Goal: Information Seeking & Learning: Check status

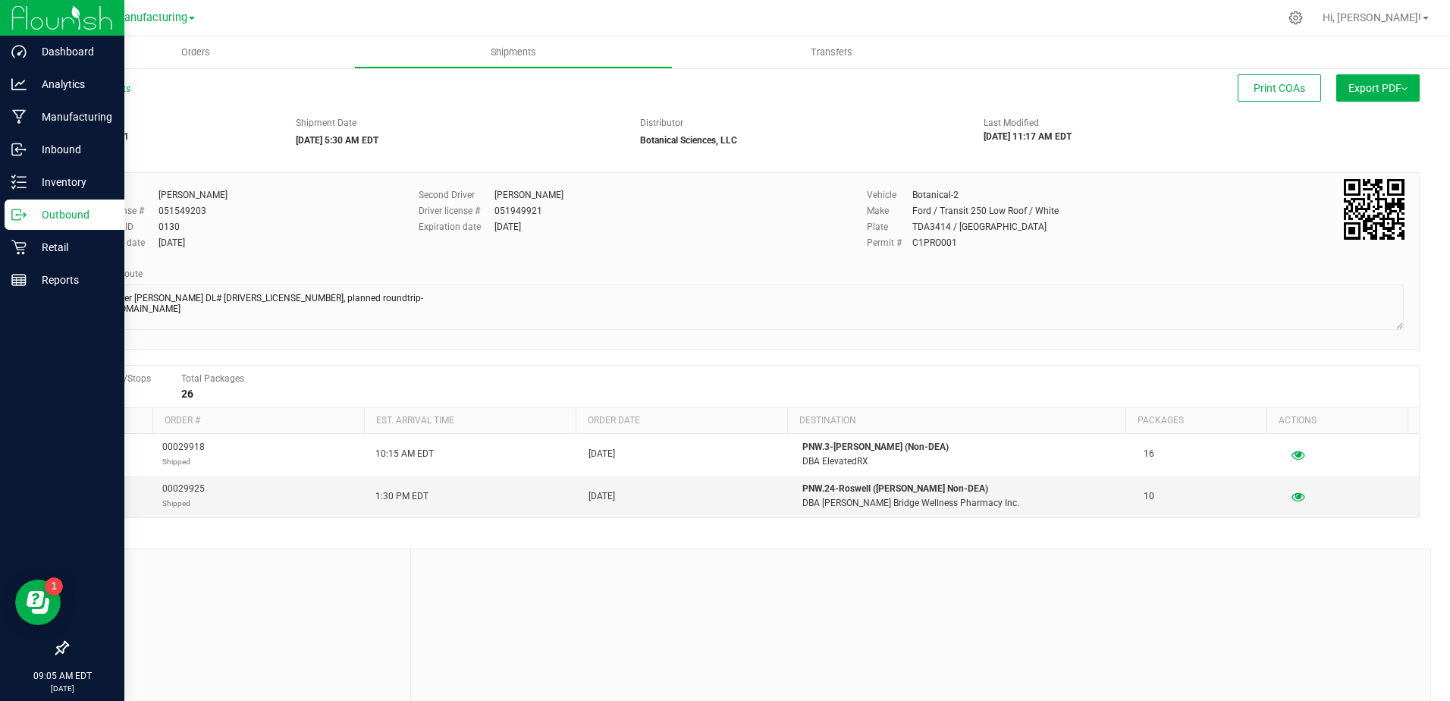
click at [63, 219] on p "Outbound" at bounding box center [72, 215] width 91 height 18
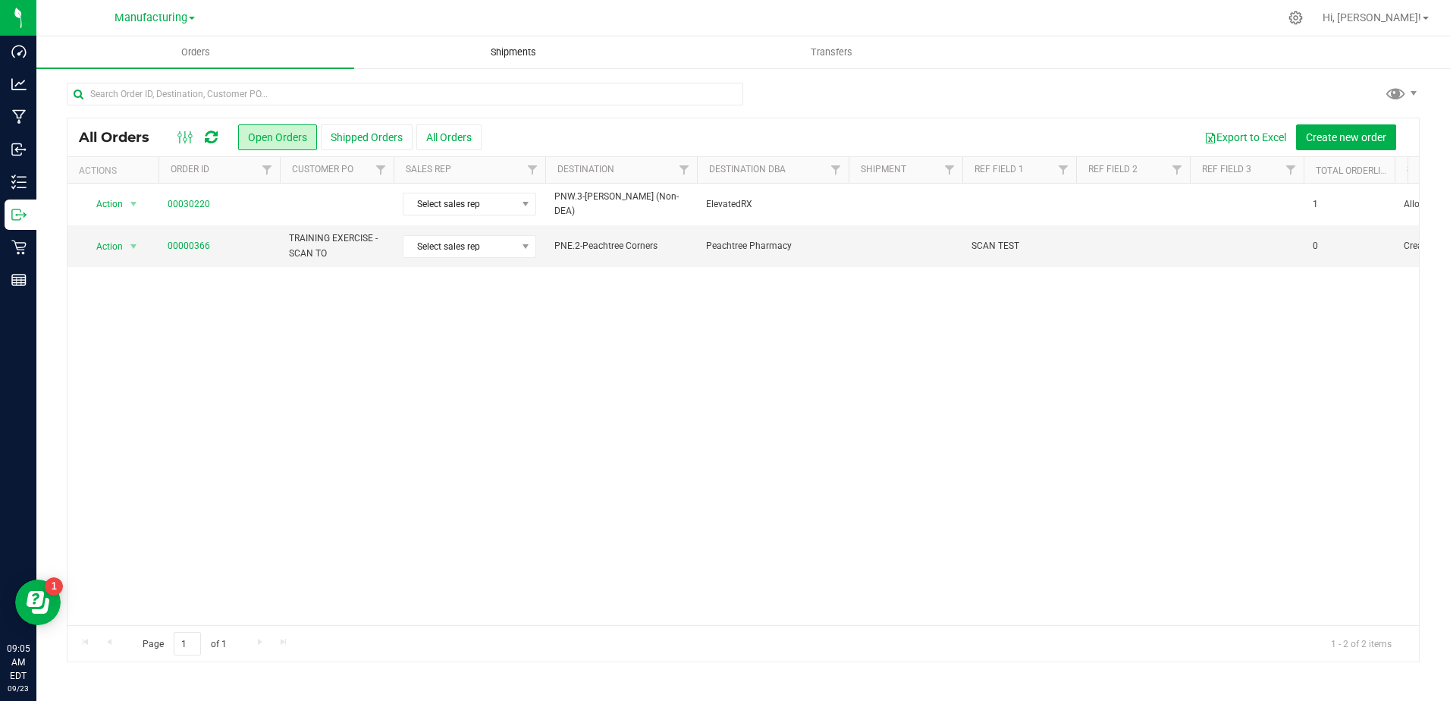
click at [514, 42] on uib-tab-heading "Shipments" at bounding box center [513, 52] width 316 height 30
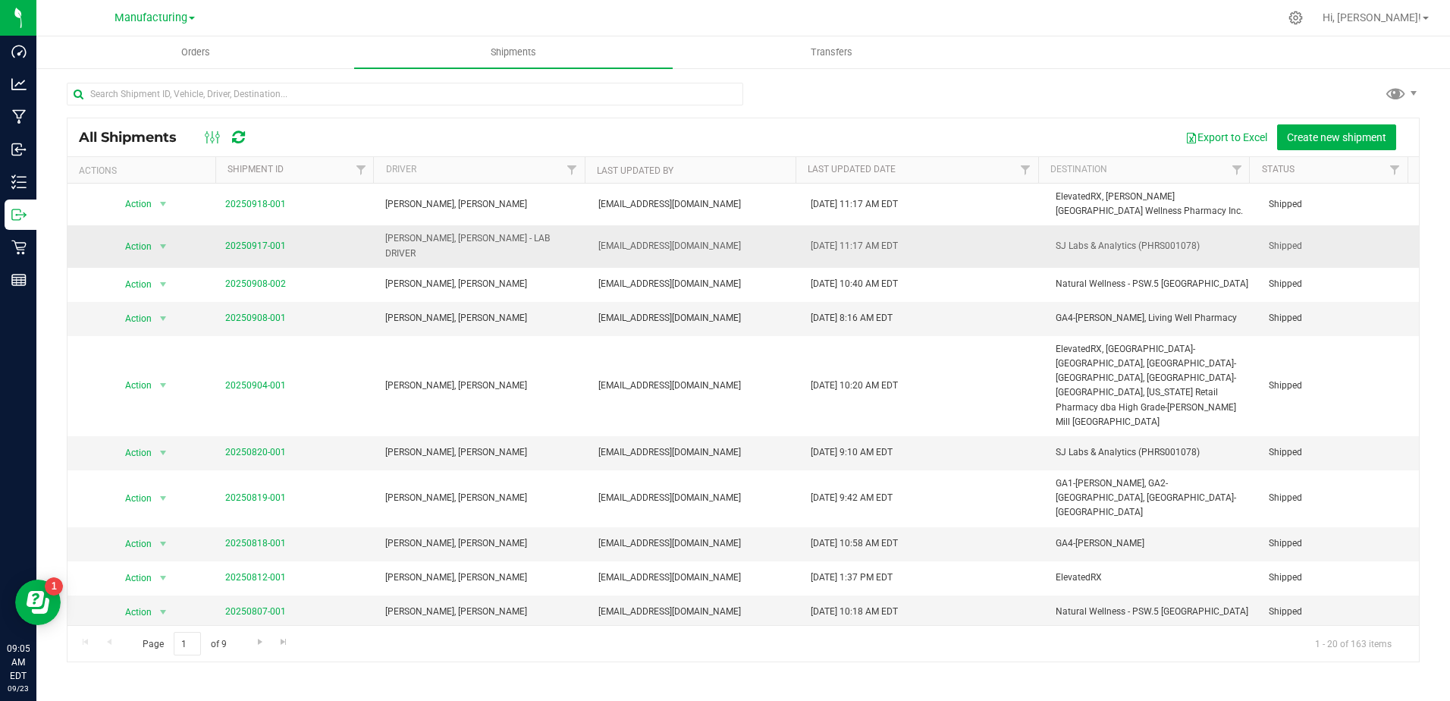
click at [263, 248] on span "20250917-001" at bounding box center [255, 246] width 61 height 14
click at [266, 243] on link "20250917-001" at bounding box center [255, 245] width 61 height 11
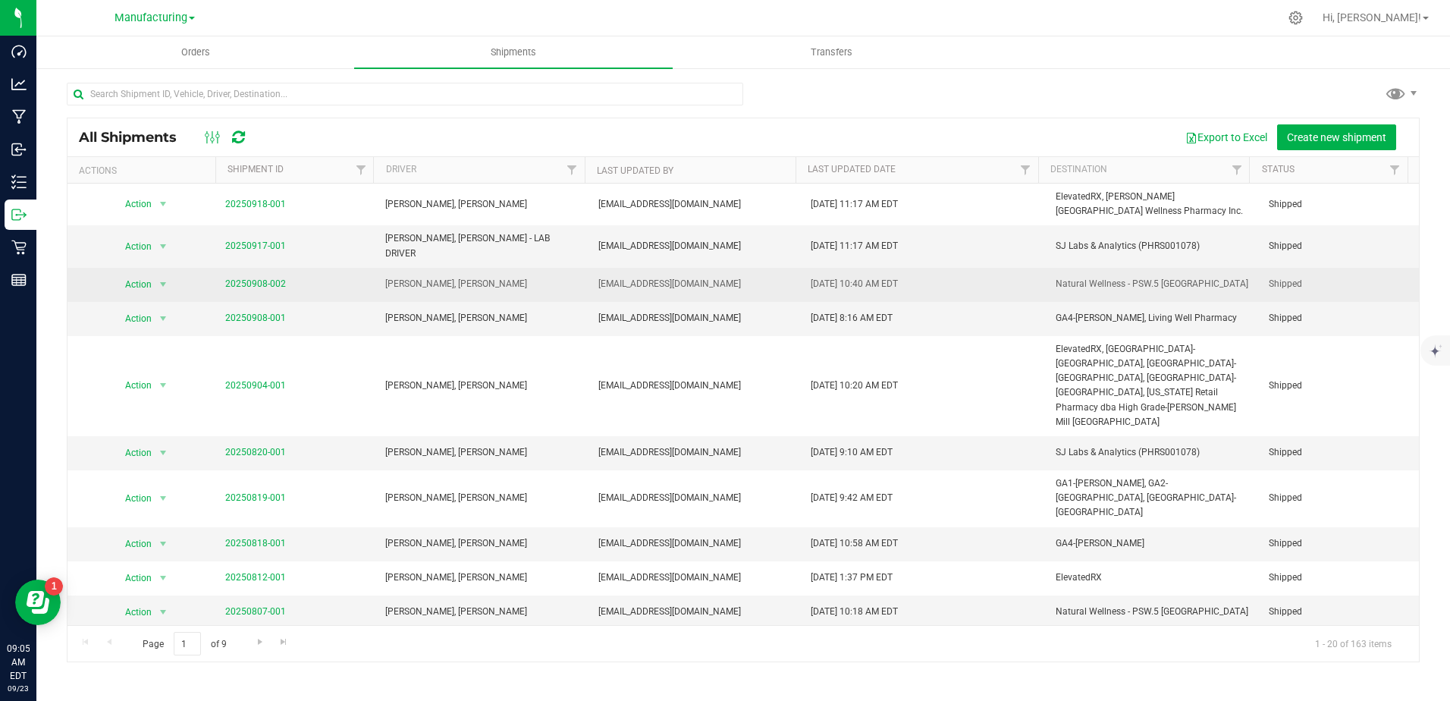
click at [272, 268] on td "20250908-002" at bounding box center [295, 285] width 159 height 34
click at [262, 278] on link "20250908-002" at bounding box center [255, 283] width 61 height 11
